Goal: Find specific page/section: Find specific page/section

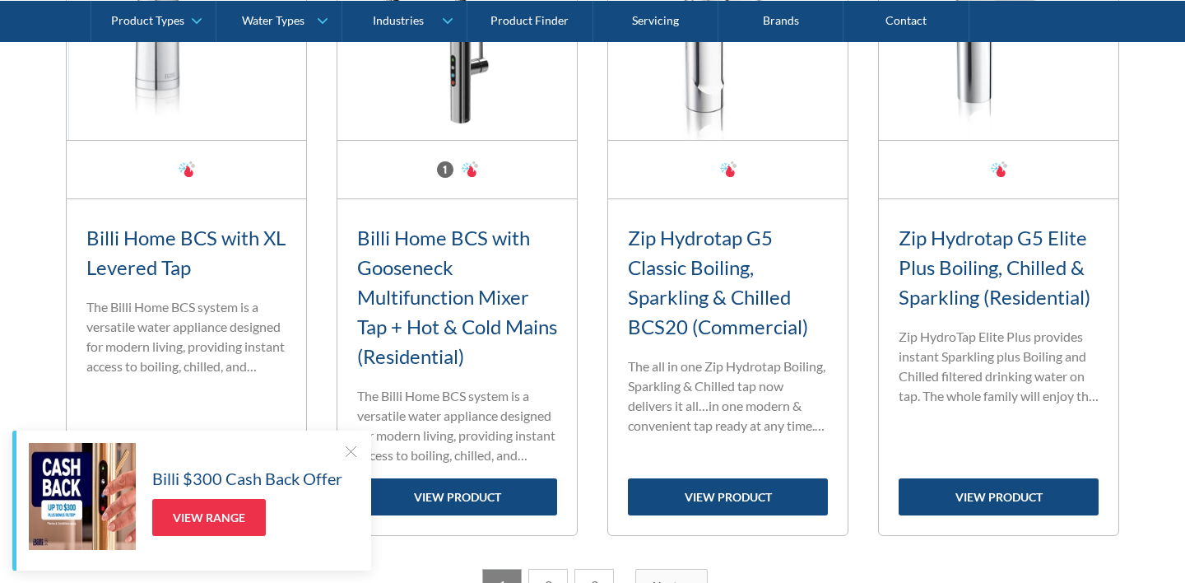
scroll to position [1533, 0]
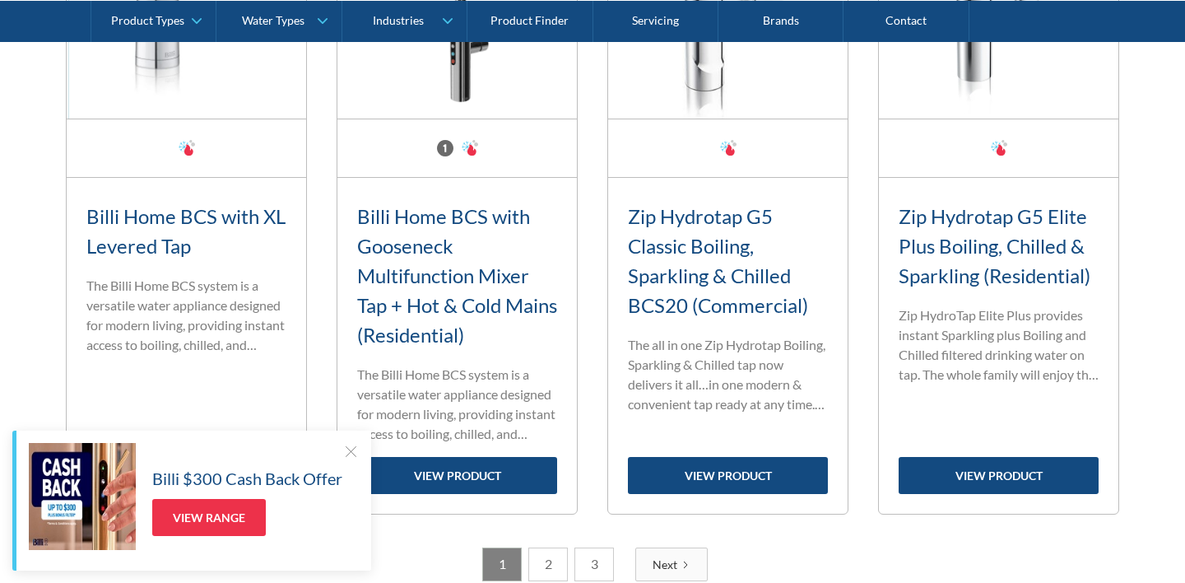
click at [353, 444] on div at bounding box center [350, 451] width 16 height 16
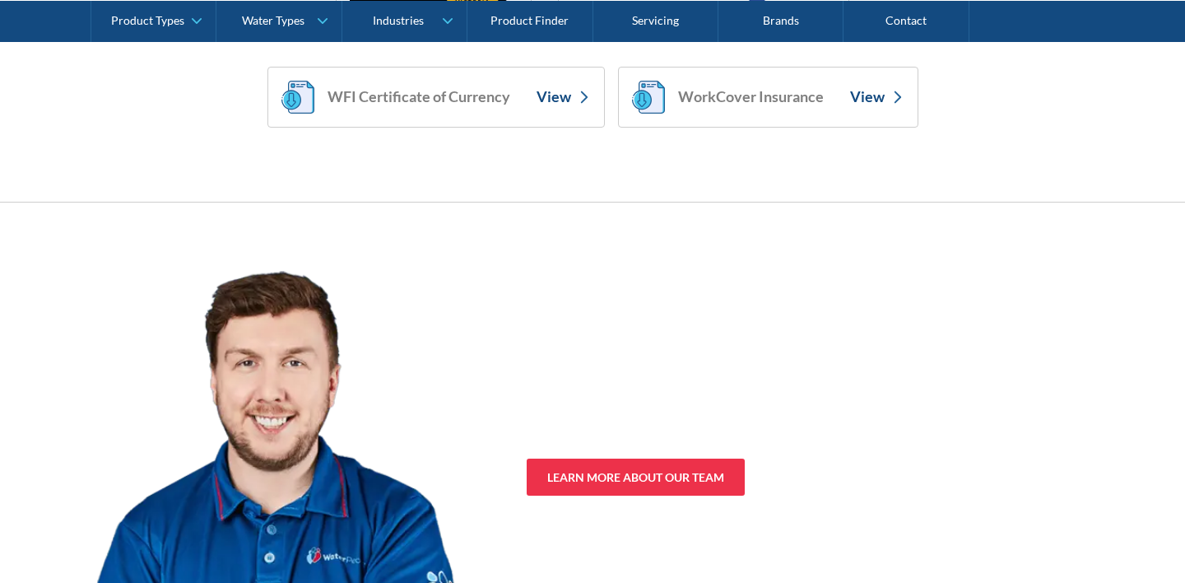
scroll to position [6568, 0]
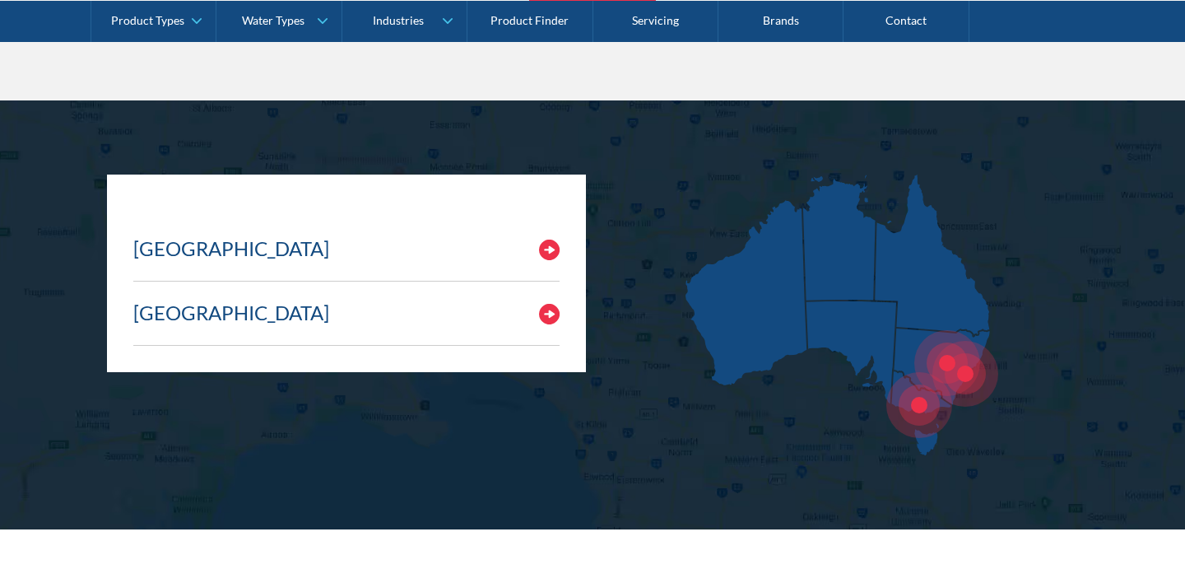
scroll to position [5926, 0]
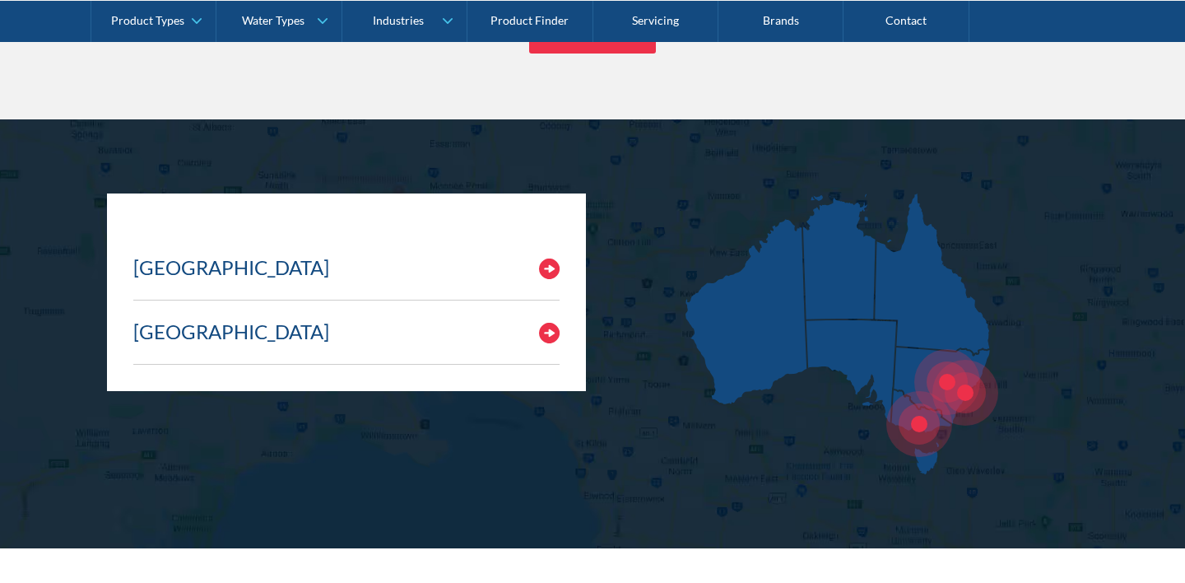
click at [542, 272] on img at bounding box center [549, 268] width 21 height 21
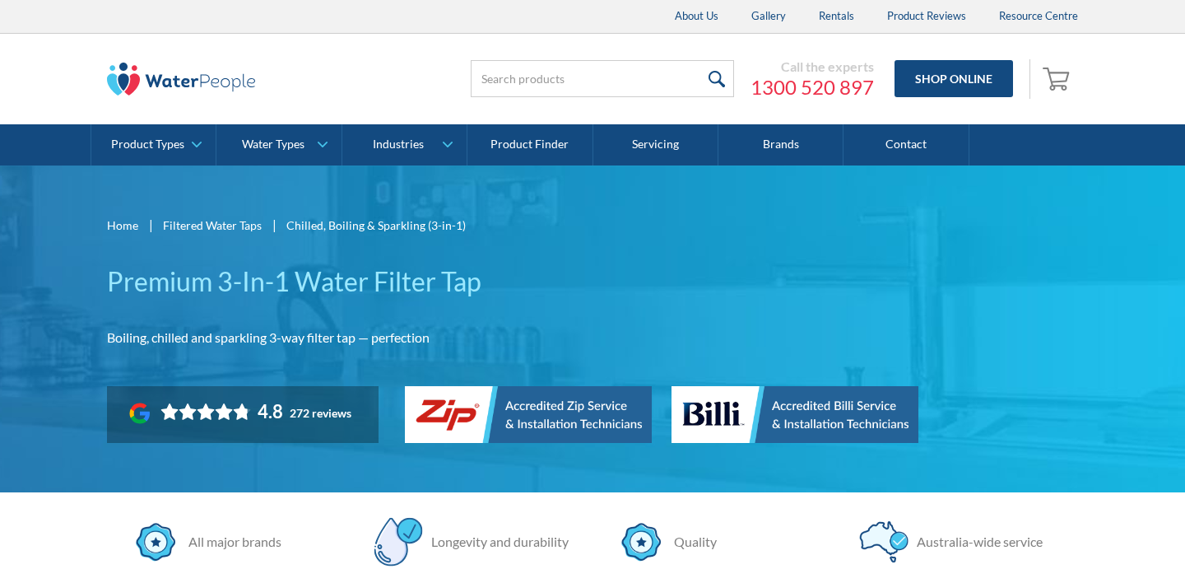
click at [427, 56] on div "Call the experts [PHONE_NUMBER] Shop Online 0 Your Cart Subtotal Pay with brows…" at bounding box center [749, 78] width 658 height 49
